Goal: Participate in discussion: Engage in conversation with other users on a specific topic

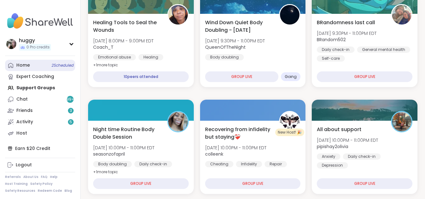
click at [48, 62] on link "Home 2 Scheduled" at bounding box center [40, 65] width 70 height 11
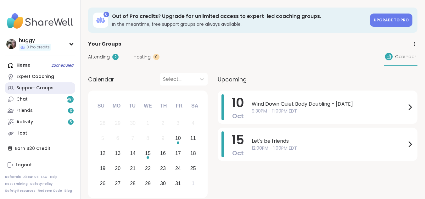
click at [21, 84] on link "Support Groups" at bounding box center [40, 87] width 70 height 11
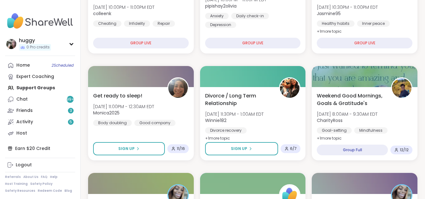
scroll to position [241, 0]
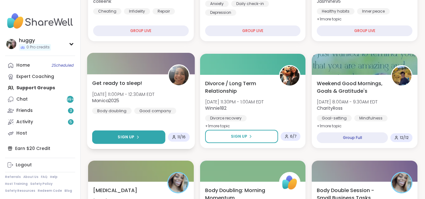
click at [127, 131] on button "Sign Up" at bounding box center [128, 137] width 73 height 14
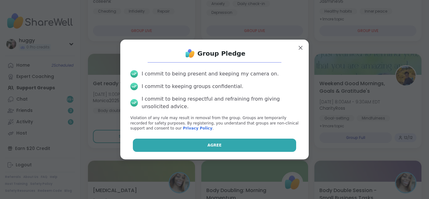
click at [173, 140] on button "Agree" at bounding box center [215, 145] width 164 height 13
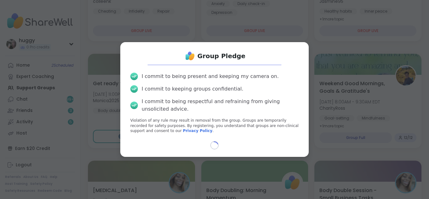
select select "**"
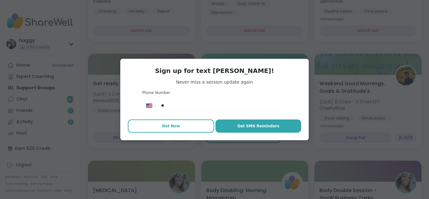
click at [174, 128] on span "Not Now" at bounding box center [171, 126] width 18 height 6
type textarea "*"
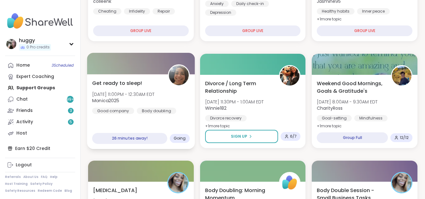
click at [183, 140] on span "Going" at bounding box center [179, 138] width 12 height 5
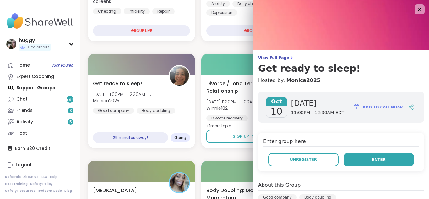
click at [372, 161] on span "Enter" at bounding box center [379, 160] width 14 height 6
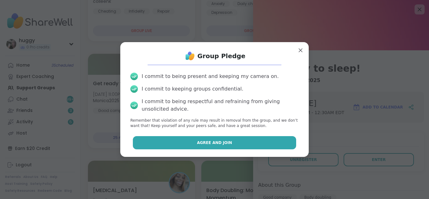
click at [254, 141] on button "Agree and Join" at bounding box center [215, 142] width 164 height 13
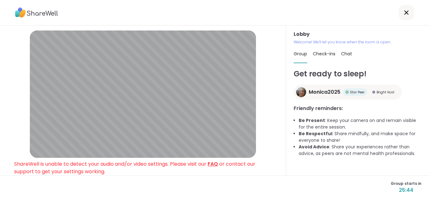
click at [218, 166] on link "FAQ" at bounding box center [213, 163] width 10 height 7
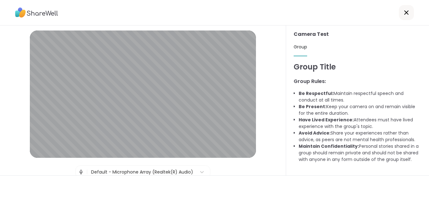
click at [403, 11] on icon at bounding box center [407, 13] width 8 height 8
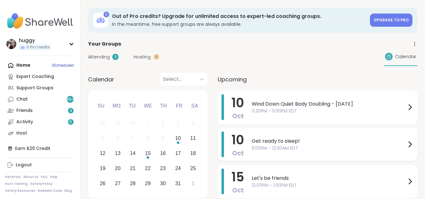
click at [291, 136] on div "Get ready to sleep! 11:00PM - 12:30AM EDT" at bounding box center [332, 144] width 162 height 26
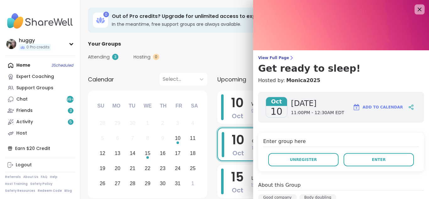
click at [357, 151] on div "Enter group here Unregister Enter" at bounding box center [341, 152] width 166 height 39
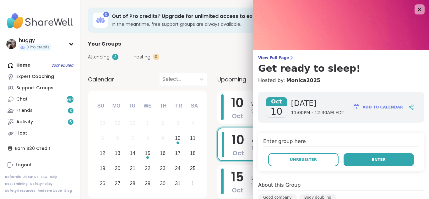
click at [363, 159] on button "Enter" at bounding box center [379, 159] width 70 height 13
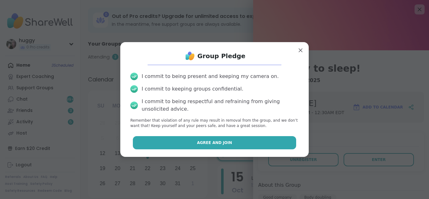
click at [208, 145] on span "Agree and Join" at bounding box center [214, 143] width 35 height 6
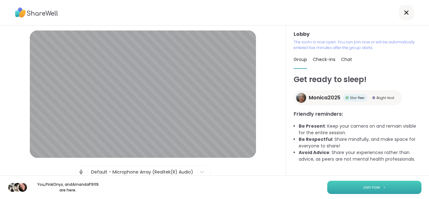
click at [371, 186] on span "Join now" at bounding box center [371, 187] width 17 height 6
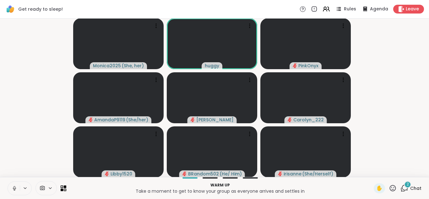
click at [13, 192] on button at bounding box center [14, 188] width 12 height 13
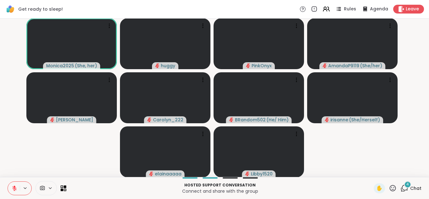
click at [407, 186] on span "4" at bounding box center [408, 184] width 3 height 5
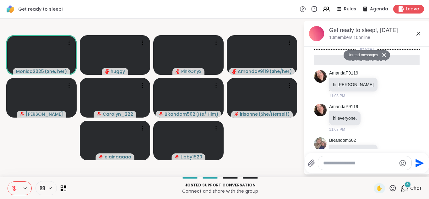
scroll to position [65, 0]
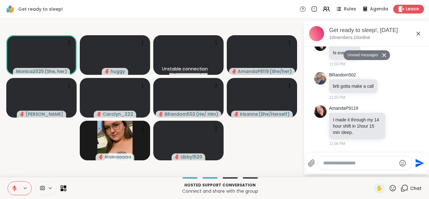
click at [16, 185] on button at bounding box center [14, 188] width 12 height 13
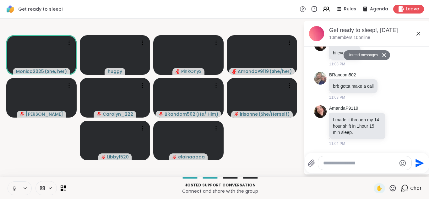
click at [12, 191] on icon at bounding box center [15, 188] width 6 height 6
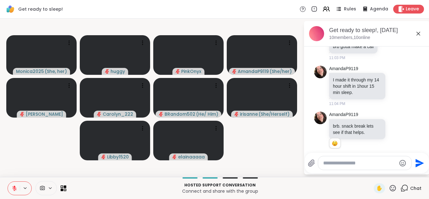
scroll to position [99, 0]
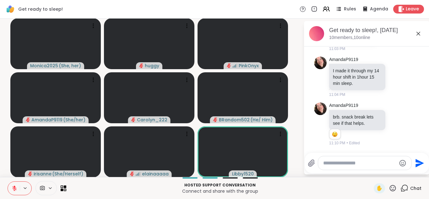
click at [16, 185] on icon at bounding box center [15, 188] width 6 height 6
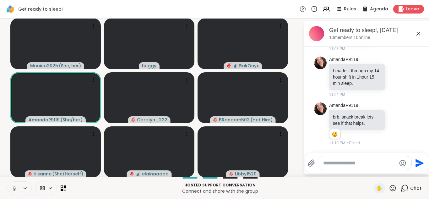
click at [12, 185] on icon at bounding box center [15, 188] width 6 height 6
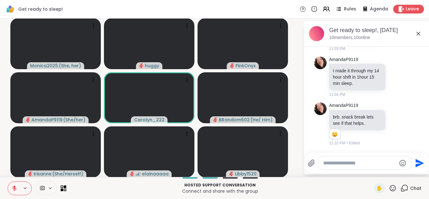
click at [371, 16] on div "Get ready to sleep! Rules Agenda Leave" at bounding box center [214, 9] width 429 height 19
click at [398, 8] on icon at bounding box center [401, 9] width 6 height 7
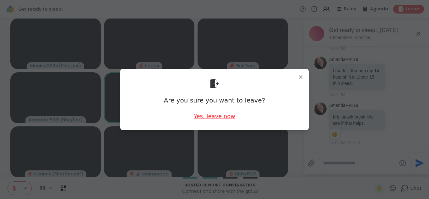
click at [229, 116] on div "Yes, leave now" at bounding box center [214, 116] width 41 height 8
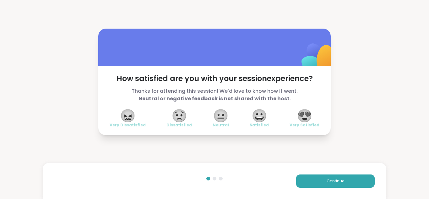
click at [343, 194] on div "Continue" at bounding box center [214, 181] width 343 height 36
